Goal: Find specific page/section: Find specific page/section

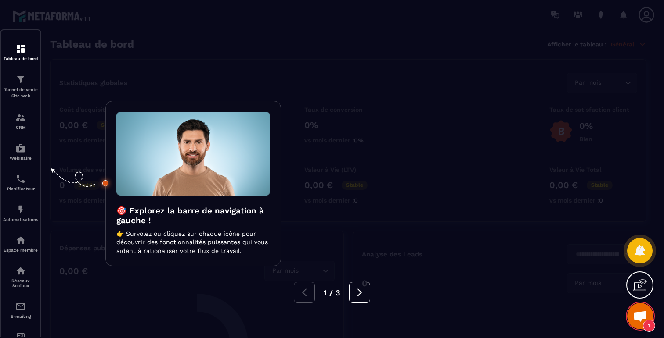
scroll to position [80, 0]
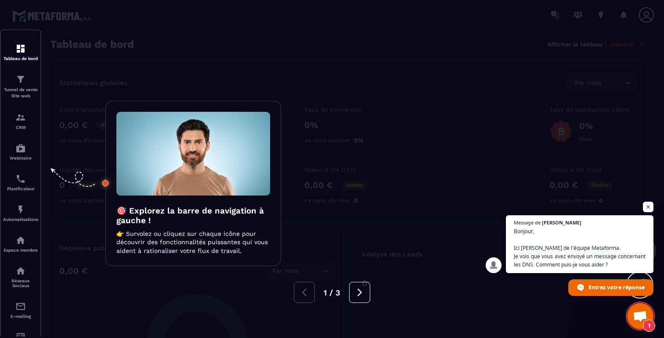
click at [260, 48] on div at bounding box center [332, 169] width 664 height 338
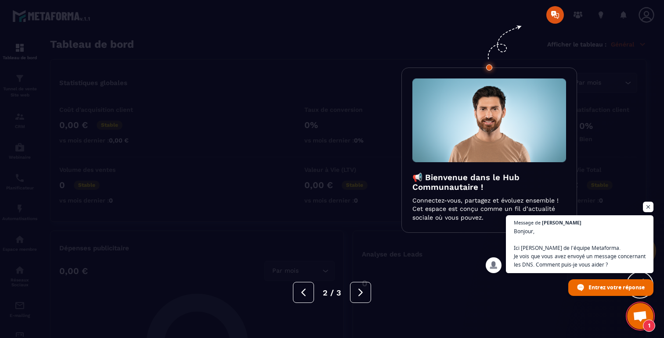
click at [602, 88] on div at bounding box center [332, 169] width 664 height 338
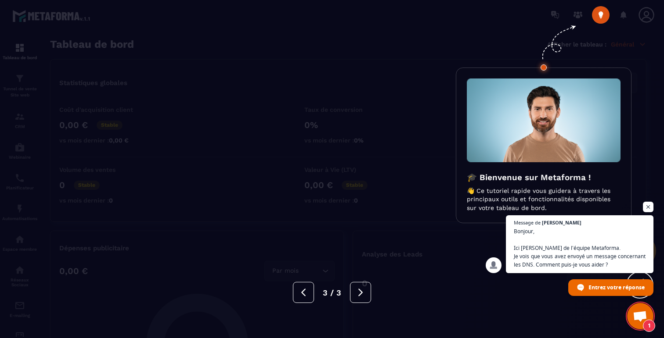
click at [411, 69] on div at bounding box center [332, 169] width 664 height 338
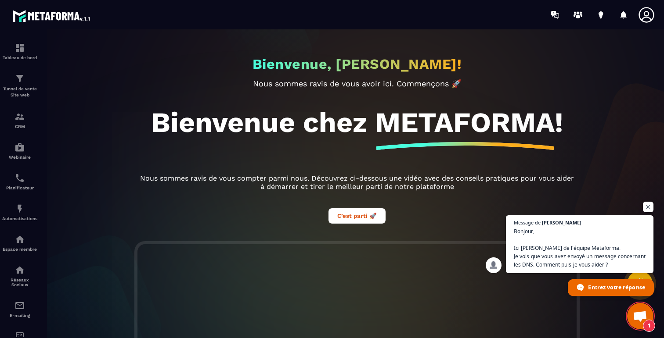
click at [610, 285] on span "Entrez votre réponse" at bounding box center [616, 287] width 57 height 15
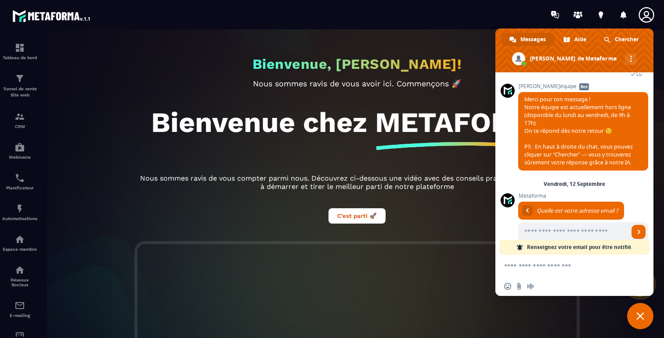
scroll to position [167, 0]
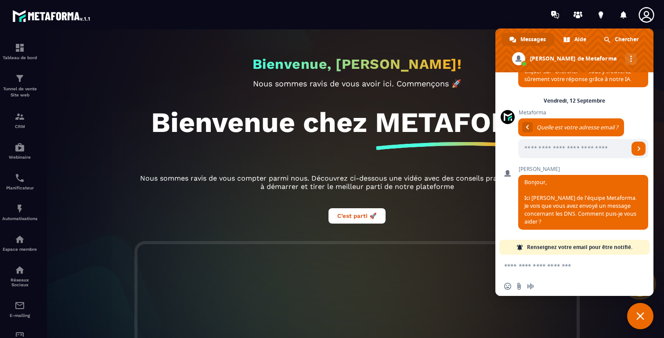
click at [534, 264] on textarea "Entrez votre message..." at bounding box center [564, 266] width 121 height 8
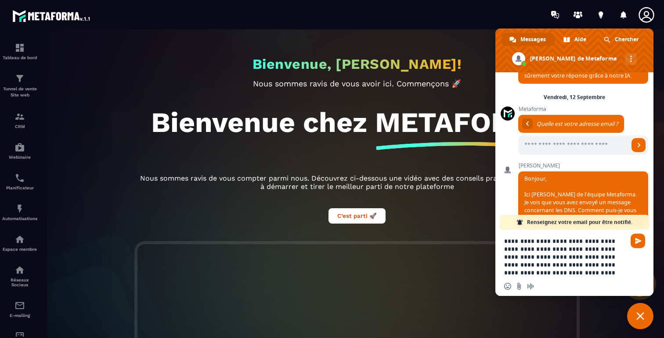
type textarea "**********"
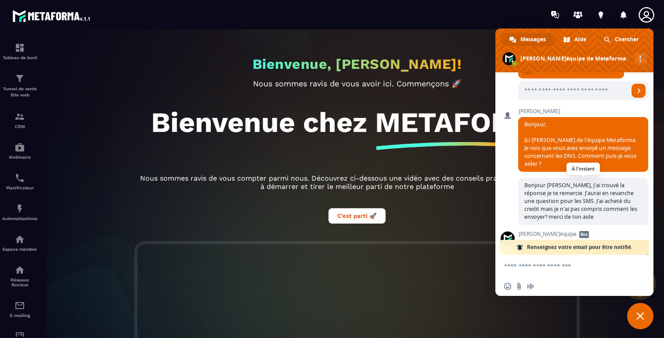
scroll to position [316, 0]
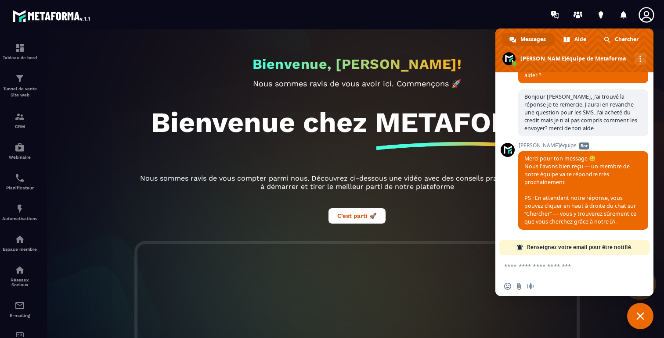
click at [160, 198] on div "Bienvenue, [PERSON_NAME]! Nous sommes ravis de vous avoir ici. Commençons 🚀 Bie…" at bounding box center [357, 135] width 456 height 212
click at [638, 312] on span "Fermer le chat" at bounding box center [640, 316] width 26 height 26
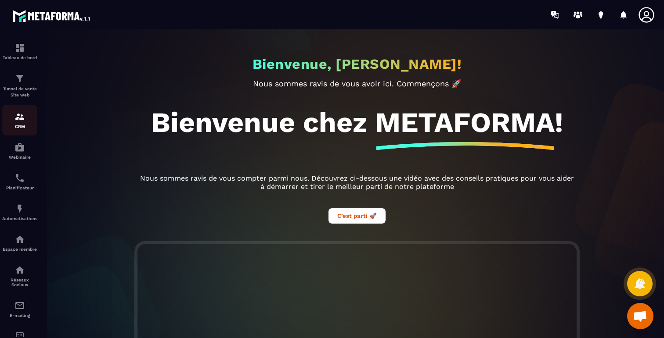
click at [21, 126] on p "CRM" at bounding box center [19, 126] width 35 height 5
